Goal: Task Accomplishment & Management: Use online tool/utility

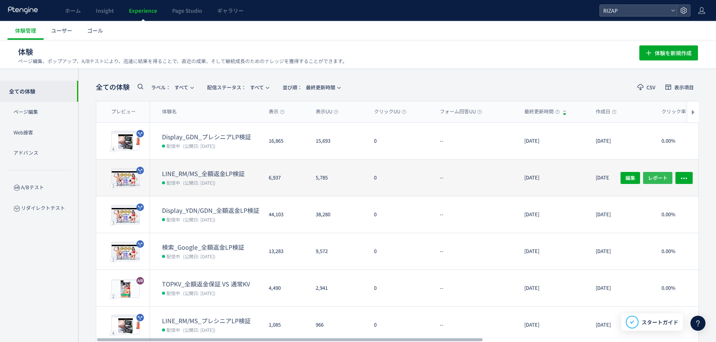
click at [667, 172] on span "レポート" at bounding box center [658, 178] width 20 height 12
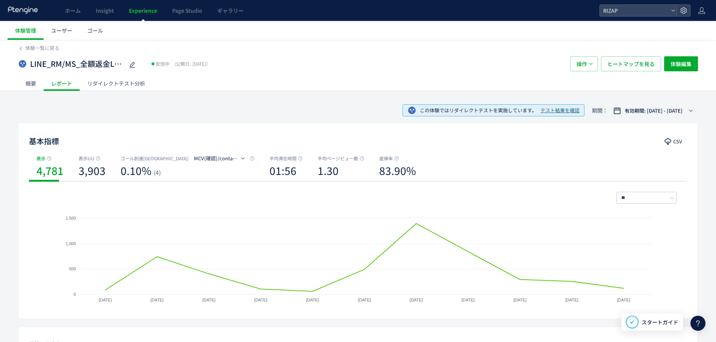
click at [115, 81] on div "リダイレクトテスト分析" at bounding box center [116, 83] width 73 height 15
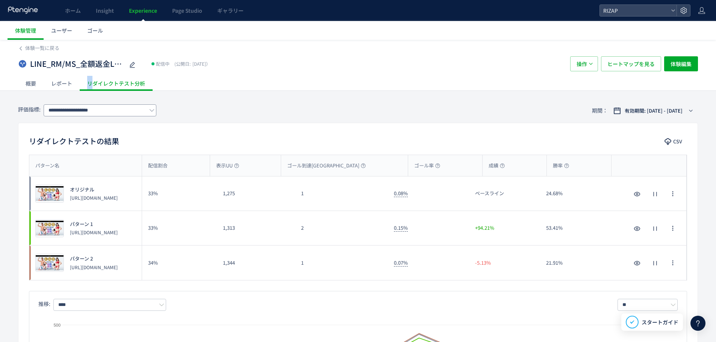
drag, startPoint x: 70, startPoint y: 82, endPoint x: 109, endPoint y: 108, distance: 47.2
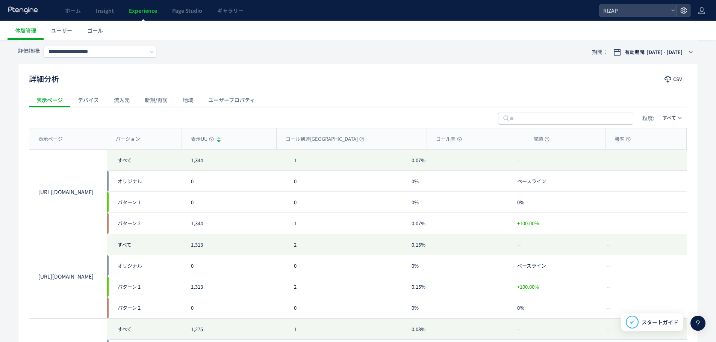
scroll to position [326, 0]
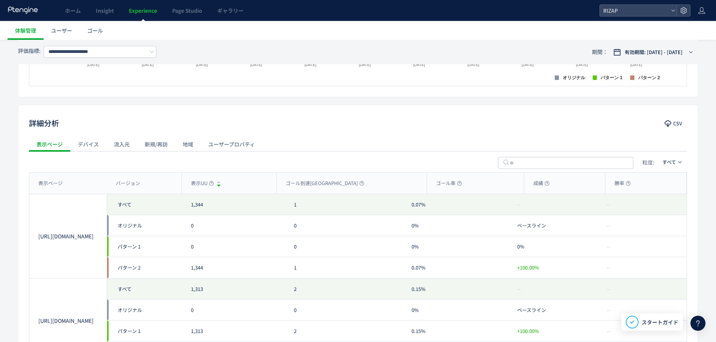
click at [240, 139] on div "ユーザープロパティ" at bounding box center [232, 144] width 62 height 15
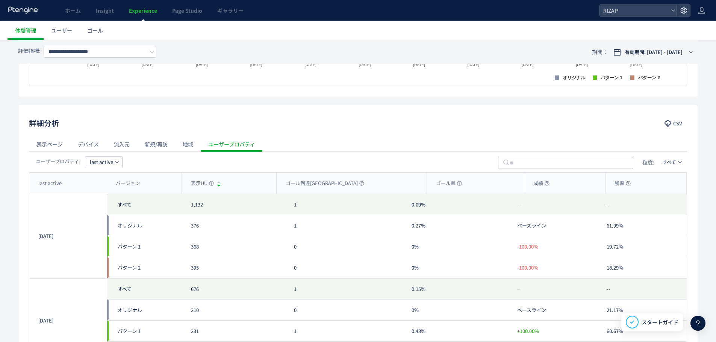
click at [117, 163] on icon "button" at bounding box center [117, 162] width 5 height 5
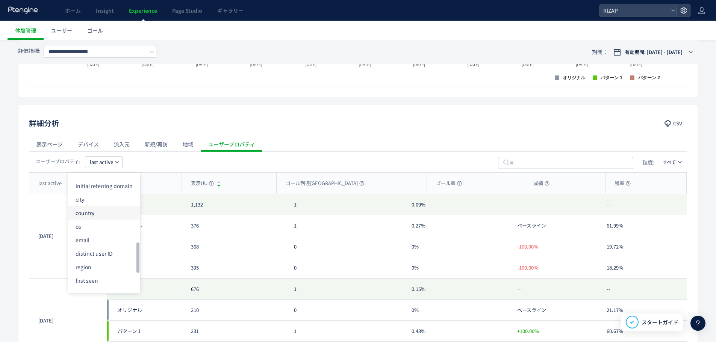
scroll to position [251, 0]
click at [107, 242] on li "distinct user ID" at bounding box center [104, 244] width 72 height 14
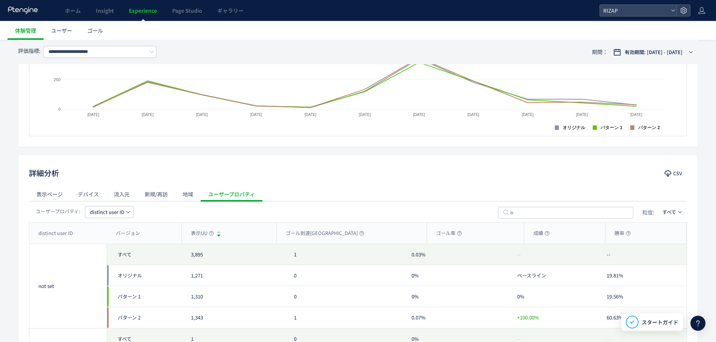
scroll to position [300, 0]
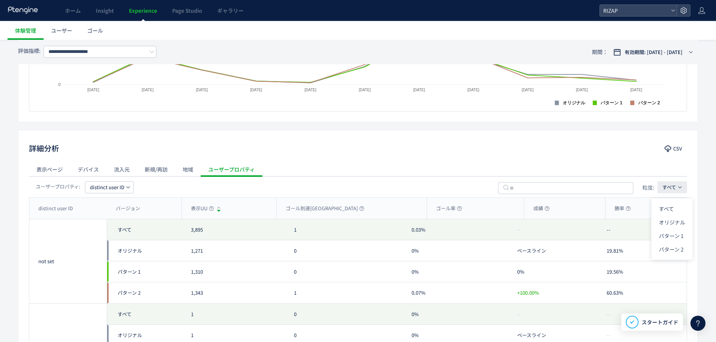
click at [671, 187] on span "すべて" at bounding box center [669, 187] width 14 height 7
click at [673, 233] on li "パターン 1" at bounding box center [671, 236] width 41 height 14
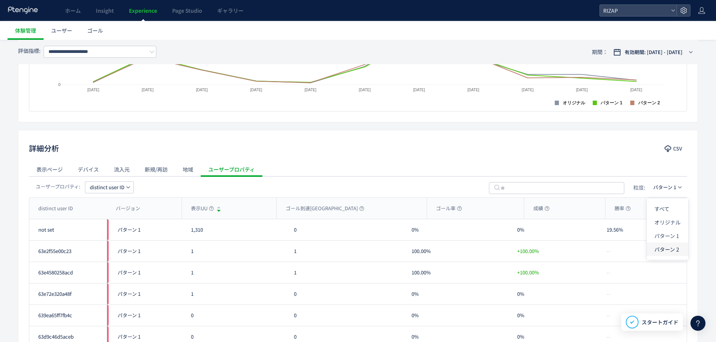
click at [669, 251] on li "パターン 2" at bounding box center [666, 250] width 41 height 14
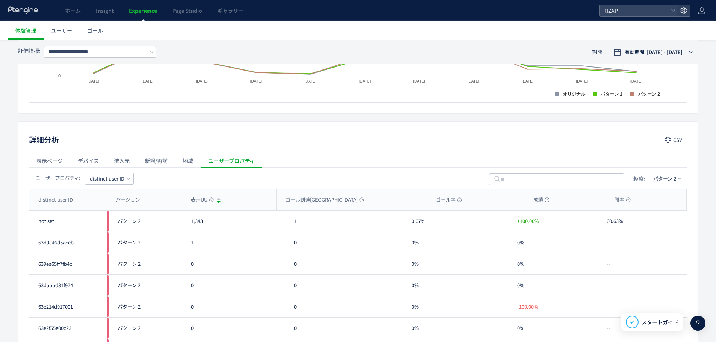
scroll to position [359, 0]
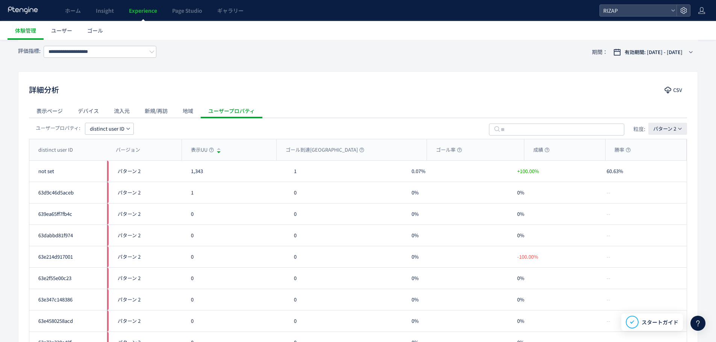
click at [678, 127] on icon "button" at bounding box center [679, 129] width 5 height 5
click at [670, 144] on li "すべて" at bounding box center [666, 150] width 41 height 14
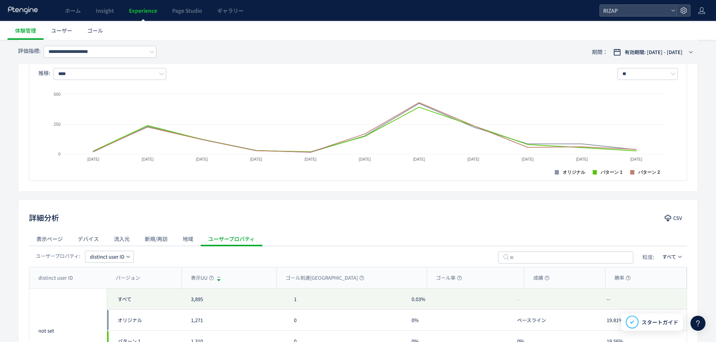
scroll to position [284, 0]
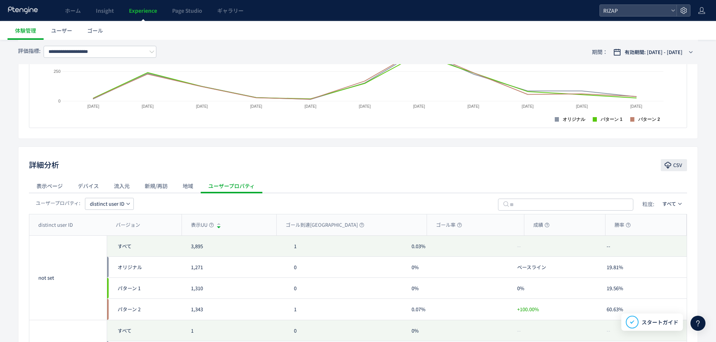
click at [671, 163] on button "CSV" at bounding box center [673, 165] width 26 height 12
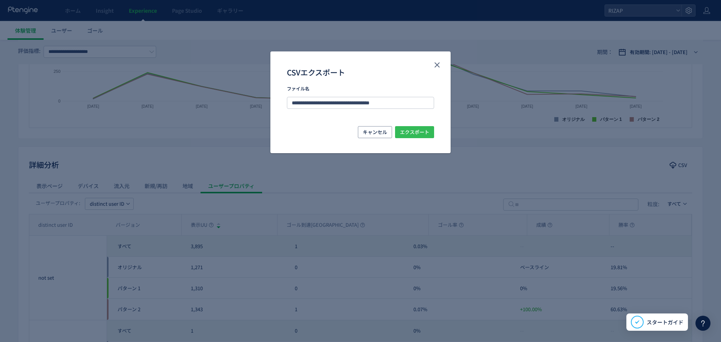
click at [423, 133] on span "エクスポート" at bounding box center [414, 132] width 29 height 12
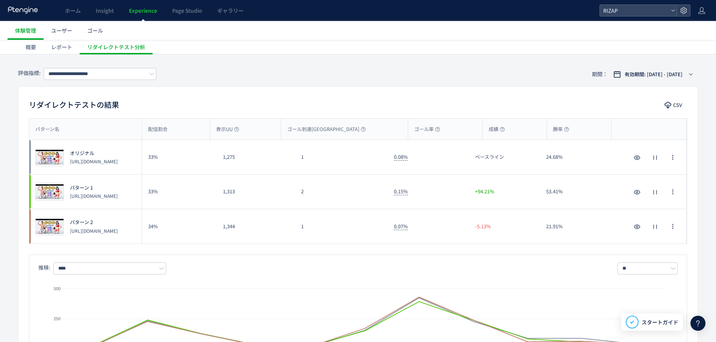
scroll to position [0, 0]
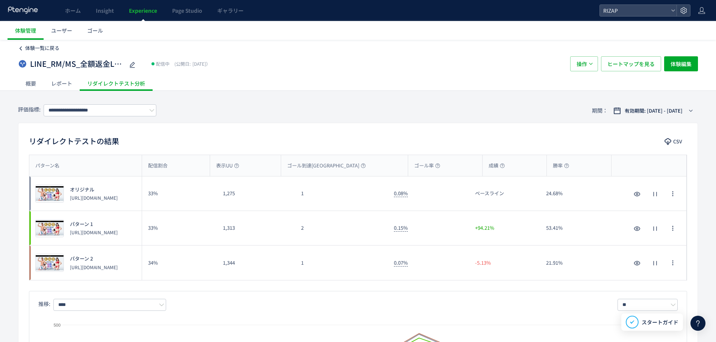
click at [32, 49] on span "体験一覧に戻る" at bounding box center [42, 47] width 34 height 7
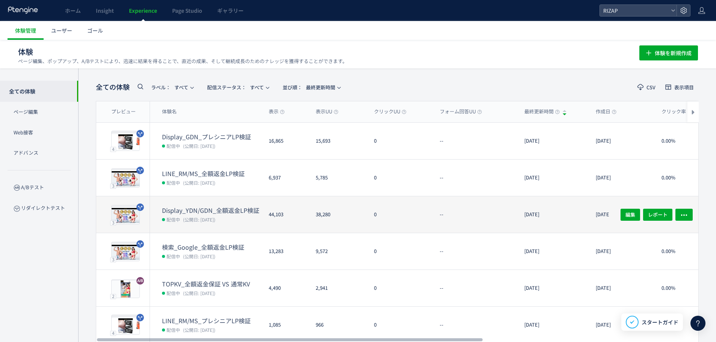
click at [235, 211] on dt "Display_YDN/GDN_全額返金LP検証" at bounding box center [212, 210] width 101 height 9
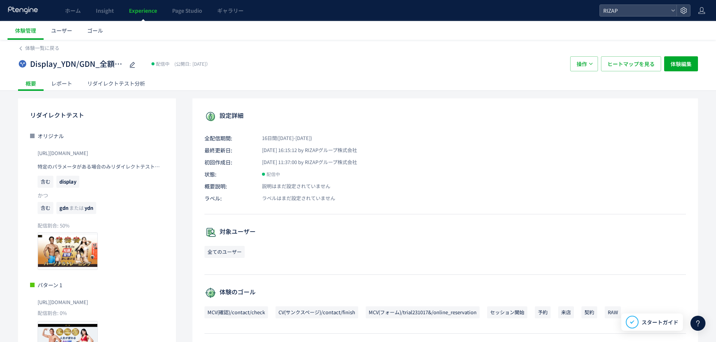
click at [69, 81] on div "レポート" at bounding box center [62, 83] width 36 height 15
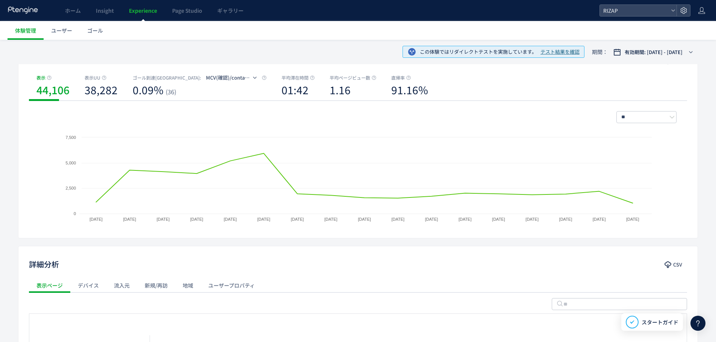
scroll to position [100, 0]
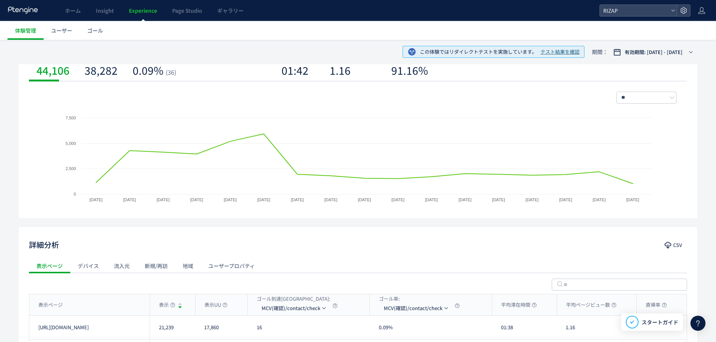
click at [251, 262] on div "ユーザープロパティ" at bounding box center [232, 265] width 62 height 15
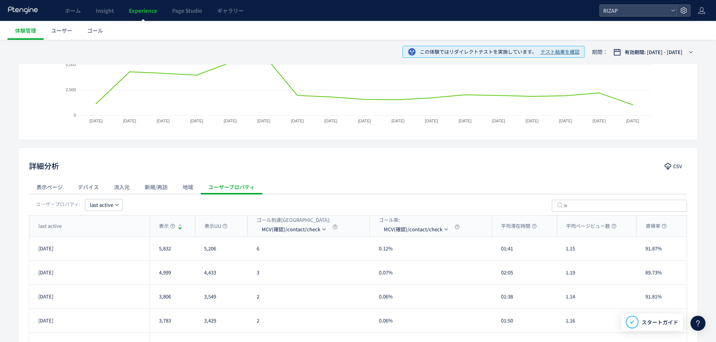
scroll to position [200, 0]
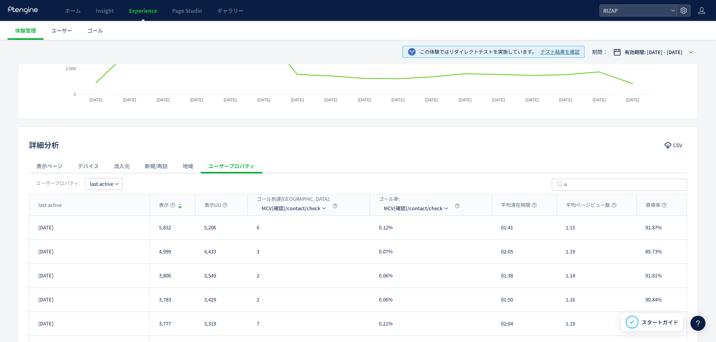
click at [119, 182] on icon "button" at bounding box center [117, 184] width 5 height 5
click at [116, 268] on li "distinct user ID" at bounding box center [104, 266] width 72 height 14
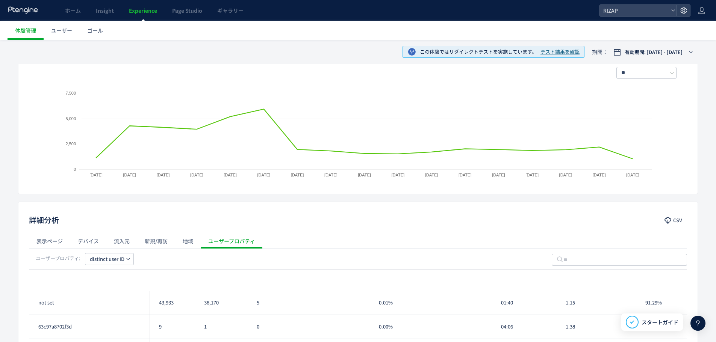
scroll to position [0, 0]
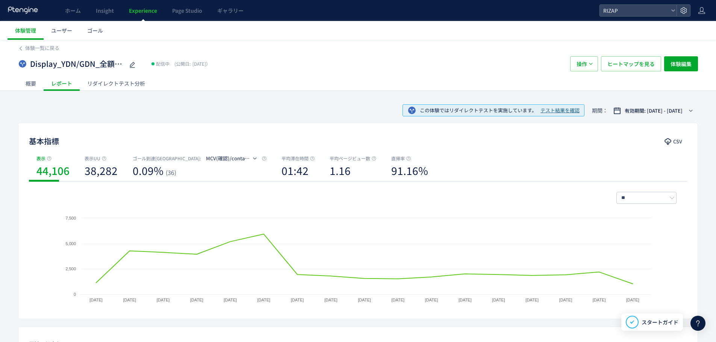
click at [112, 86] on div "リダイレクトテスト分析" at bounding box center [116, 83] width 73 height 15
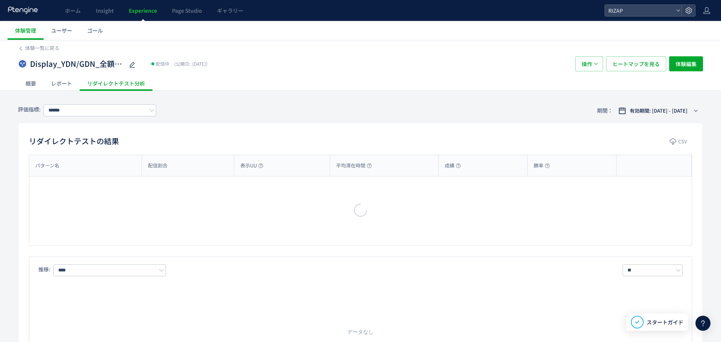
type input "**********"
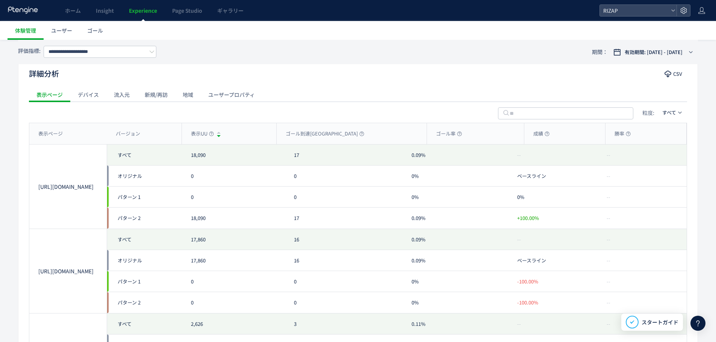
scroll to position [376, 0]
click at [233, 100] on div "ユーザープロパティ" at bounding box center [232, 94] width 62 height 15
click at [101, 113] on span "last active" at bounding box center [101, 112] width 23 height 12
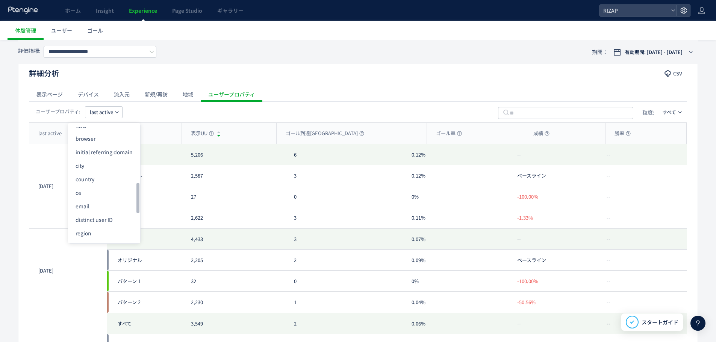
scroll to position [225, 0]
click at [130, 219] on li "distinct user ID" at bounding box center [104, 220] width 72 height 14
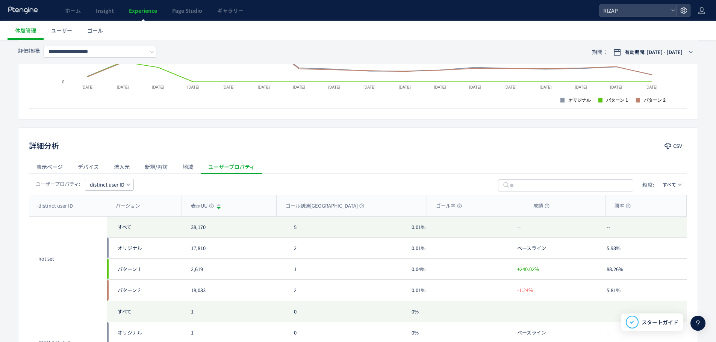
scroll to position [300, 0]
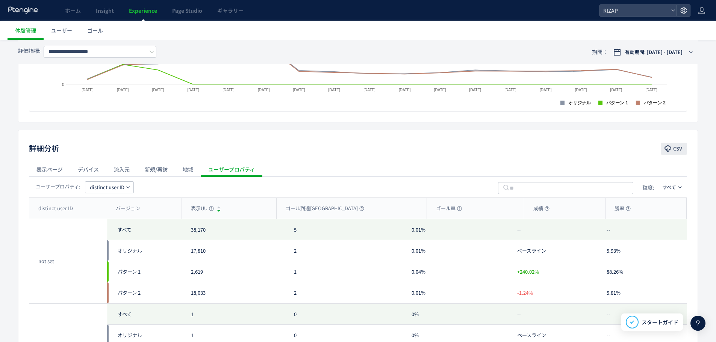
click at [677, 147] on span "CSV" at bounding box center [677, 149] width 9 height 12
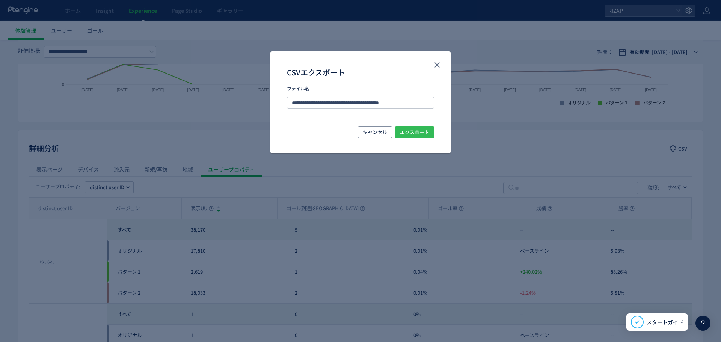
click at [416, 130] on span "エクスポート" at bounding box center [414, 132] width 29 height 12
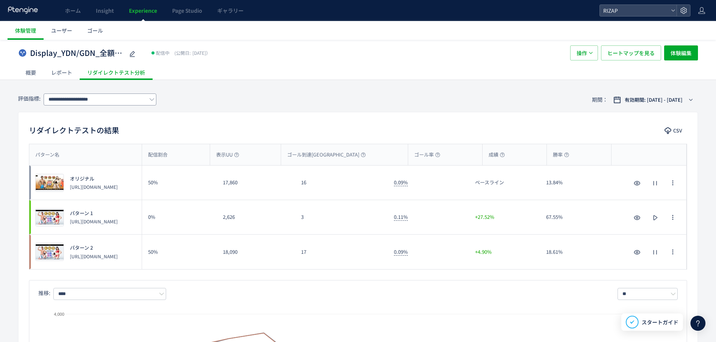
scroll to position [0, 0]
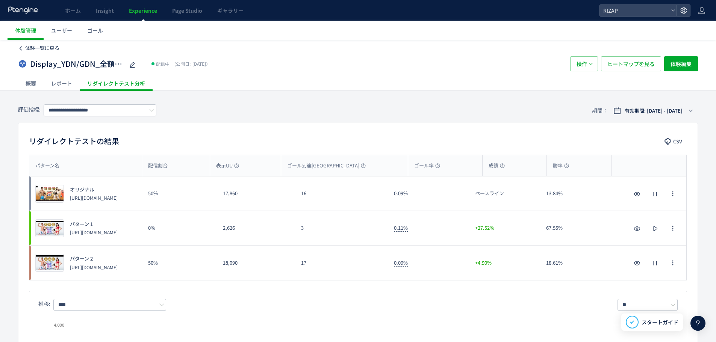
click at [23, 45] on link "体験一覧に戻る" at bounding box center [38, 48] width 41 height 7
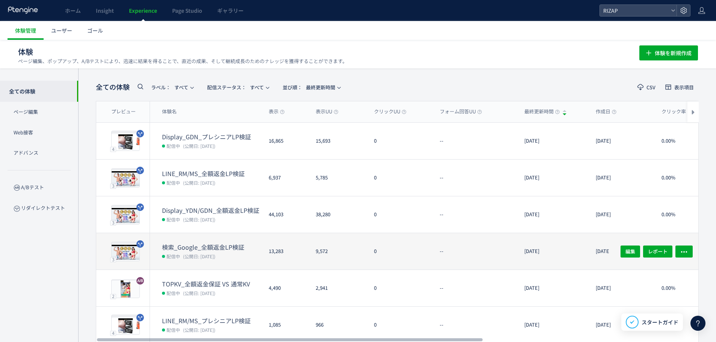
click at [225, 247] on dt "検索_Google_全額返金LP検証" at bounding box center [212, 247] width 101 height 9
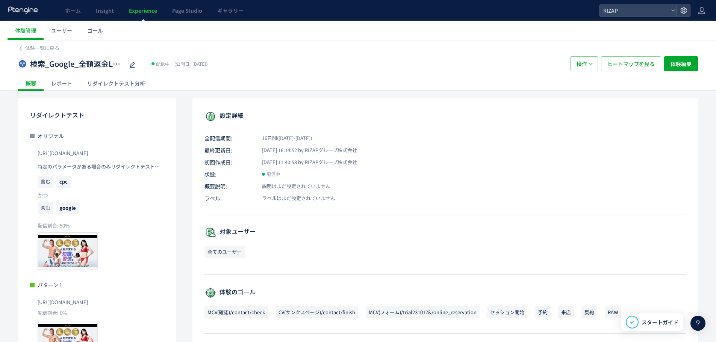
click at [101, 84] on div "リダイレクトテスト分析" at bounding box center [116, 83] width 73 height 15
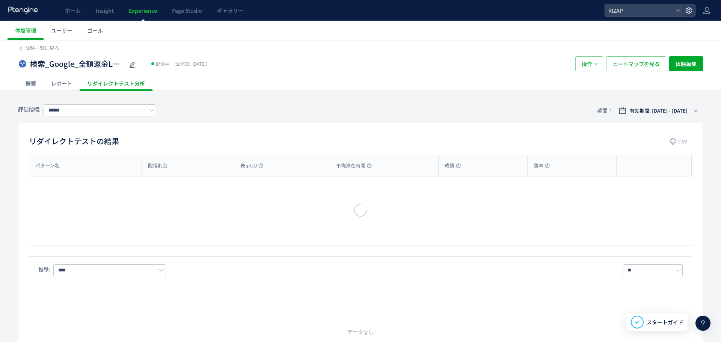
type input "**********"
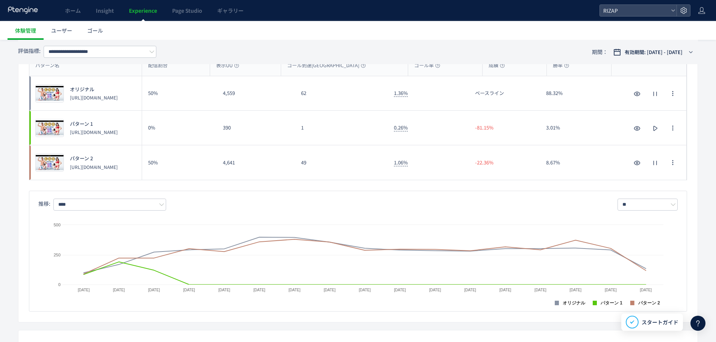
scroll to position [200, 0]
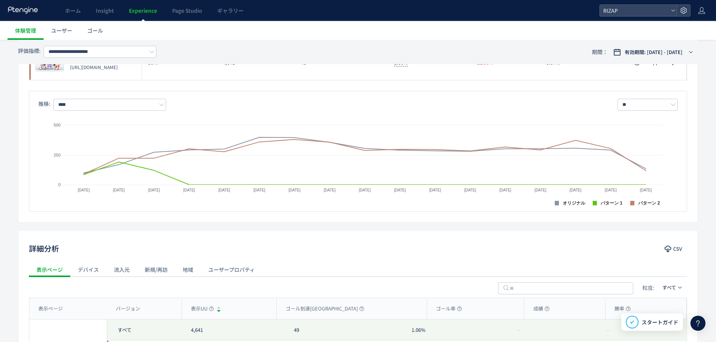
click at [219, 263] on div "ユーザープロパティ" at bounding box center [232, 269] width 62 height 15
click at [107, 288] on span "last active" at bounding box center [101, 288] width 23 height 12
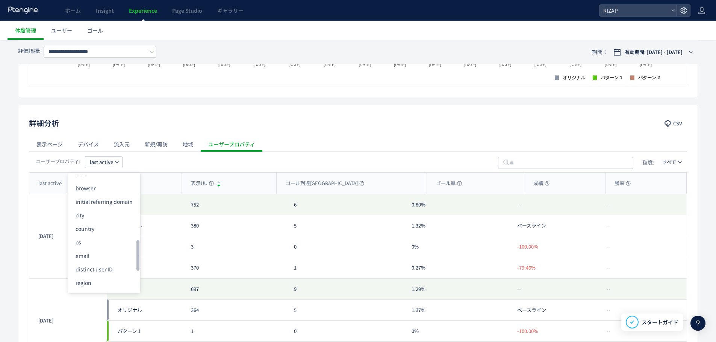
scroll to position [251, 0]
click at [118, 241] on li "distinct user ID" at bounding box center [104, 244] width 72 height 14
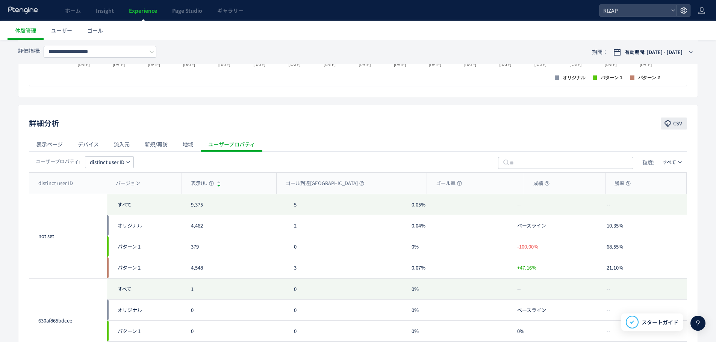
click at [677, 124] on span "CSV" at bounding box center [677, 124] width 9 height 12
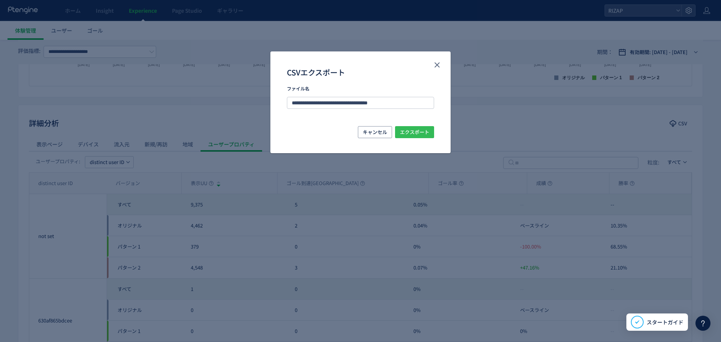
click at [409, 130] on span "エクスポート" at bounding box center [414, 132] width 29 height 12
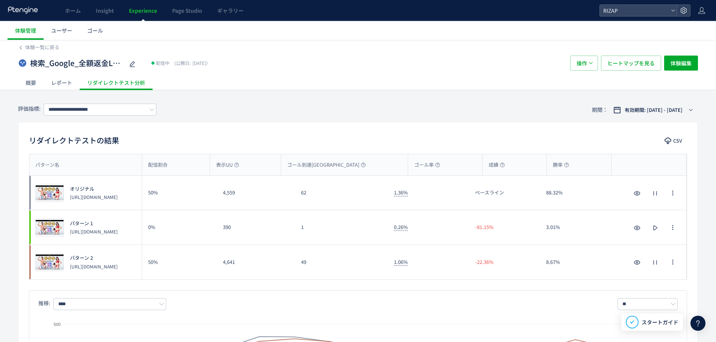
scroll to position [0, 0]
click at [44, 47] on span "体験一覧に戻る" at bounding box center [42, 47] width 34 height 7
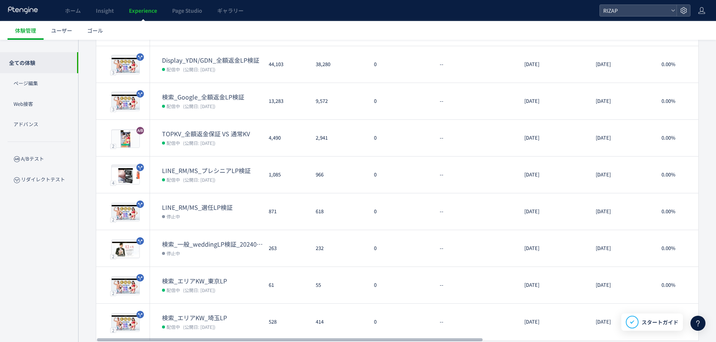
scroll to position [125, 0]
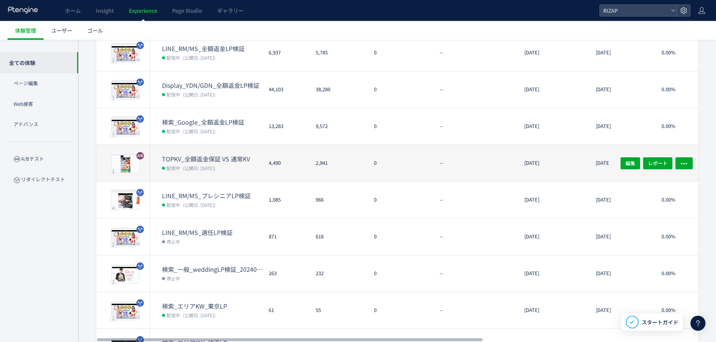
click at [225, 158] on dt "TOPKV_全額返金保証 VS 通常KV" at bounding box center [212, 159] width 101 height 9
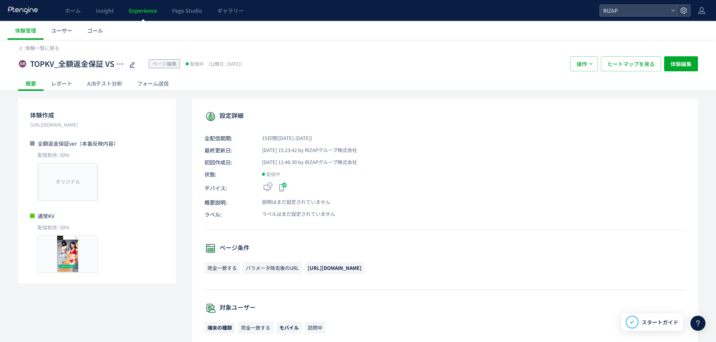
click at [100, 86] on div "A/Bテスト分析" at bounding box center [105, 83] width 50 height 15
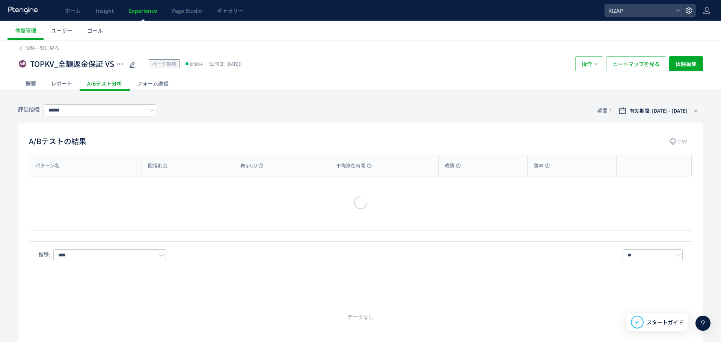
type input "**********"
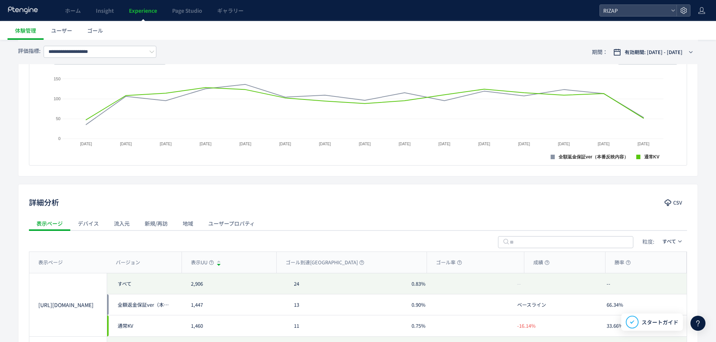
scroll to position [201, 0]
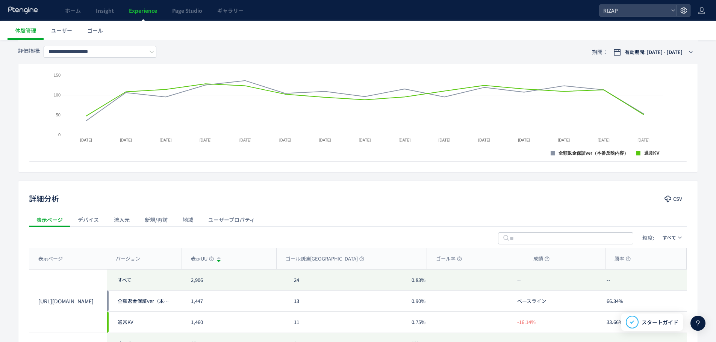
click at [239, 218] on div "ユーザープロパティ" at bounding box center [232, 219] width 62 height 15
click at [110, 235] on span "last active" at bounding box center [101, 238] width 23 height 12
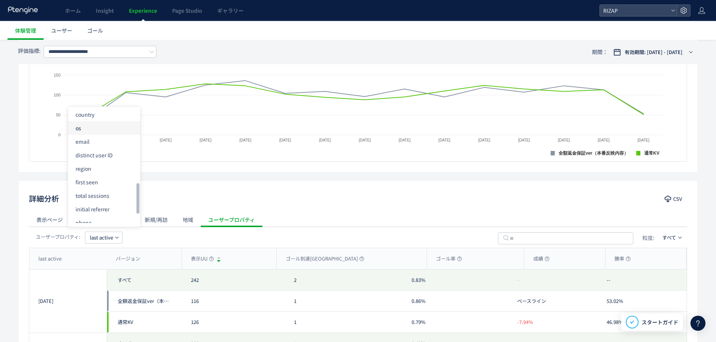
scroll to position [275, 0]
click at [107, 154] on li "distinct user ID" at bounding box center [104, 153] width 72 height 14
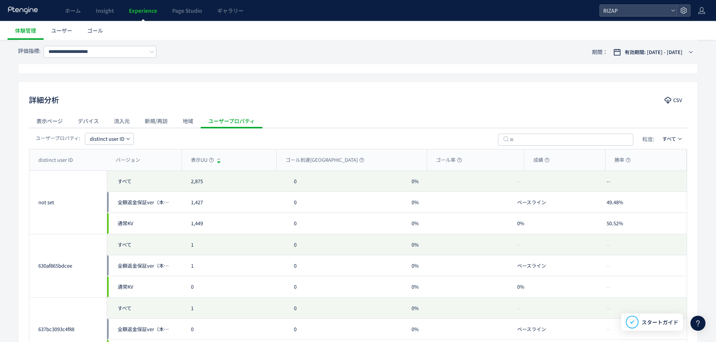
scroll to position [300, 0]
click at [675, 98] on span "CSV" at bounding box center [677, 99] width 9 height 12
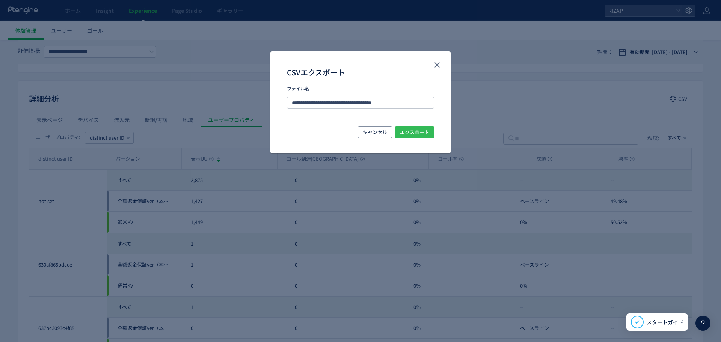
click at [409, 135] on span "エクスポート" at bounding box center [414, 132] width 29 height 12
